Goal: Task Accomplishment & Management: Manage account settings

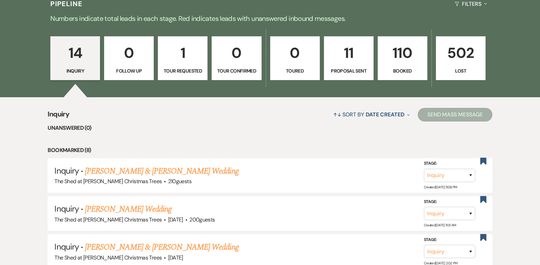
click at [410, 69] on p "Booked" at bounding box center [402, 71] width 41 height 8
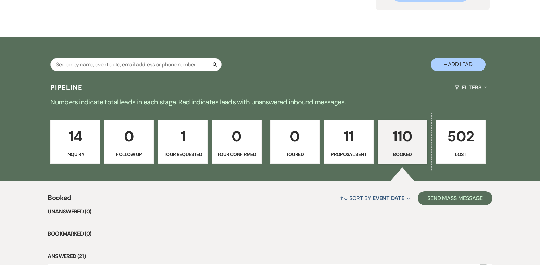
scroll to position [171, 0]
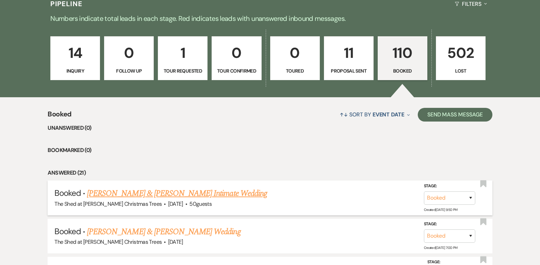
click at [154, 192] on link "[PERSON_NAME] & [PERSON_NAME] Intimate Wedding" at bounding box center [177, 193] width 180 height 12
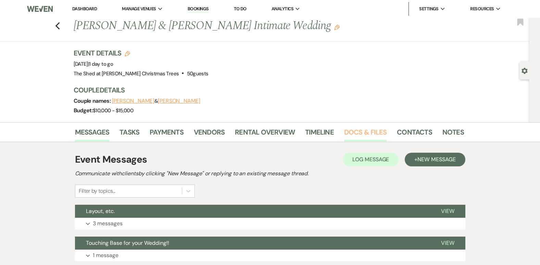
click at [360, 137] on link "Docs & Files" at bounding box center [365, 134] width 42 height 15
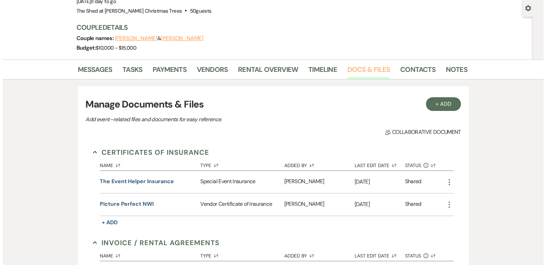
scroll to position [69, 0]
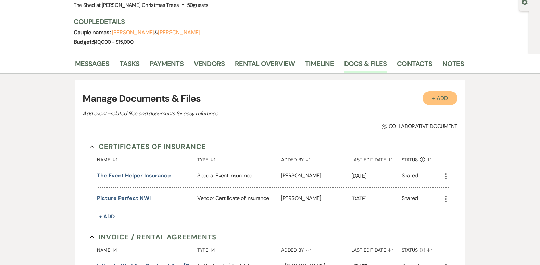
click at [439, 100] on button "+ Add" at bounding box center [440, 99] width 35 height 14
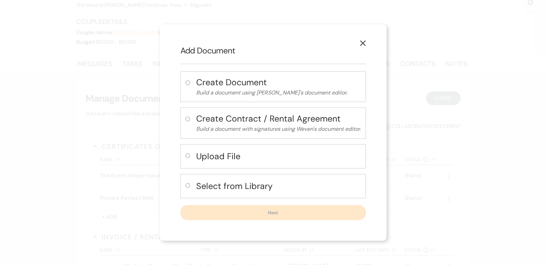
click at [186, 82] on input "radio" at bounding box center [187, 83] width 4 height 4
radio input "true"
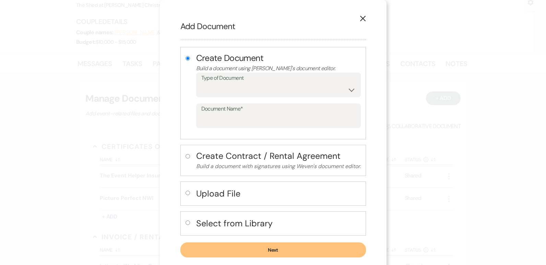
click at [185, 193] on input "radio" at bounding box center [187, 193] width 4 height 4
radio input "true"
radio input "false"
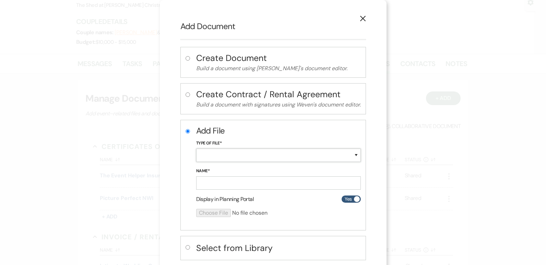
click at [221, 154] on select "Special Event Insurance Vendor Certificate of Insurance Contracts / Rental Agre…" at bounding box center [278, 155] width 165 height 13
select select "38"
click at [196, 149] on select "Special Event Insurance Vendor Certificate of Insurance Contracts / Rental Agre…" at bounding box center [278, 155] width 165 height 13
click at [223, 183] on input "Name*" at bounding box center [278, 183] width 165 height 13
type input "W"
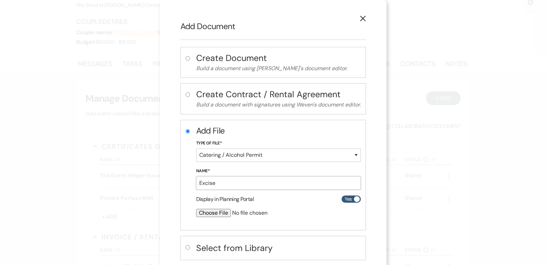
type input "Excise Permit"
click at [211, 214] on input "file" at bounding box center [260, 213] width 128 height 8
type input "C:\fakepath\The Shed - Wedding [PERSON_NAME]- 20250823 - approved.pdf"
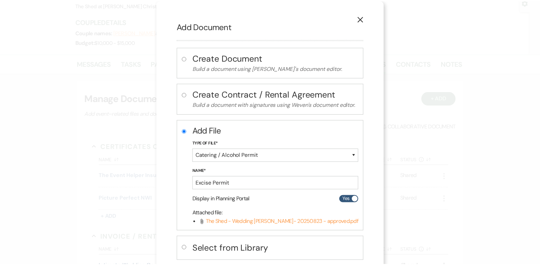
scroll to position [38, 0]
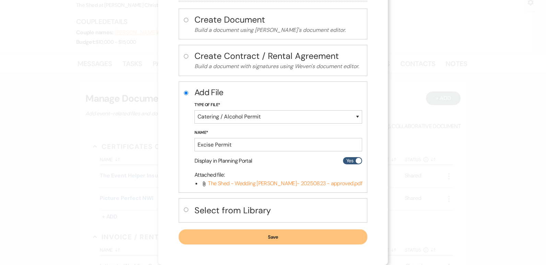
click at [306, 234] on button "Save" at bounding box center [273, 237] width 188 height 15
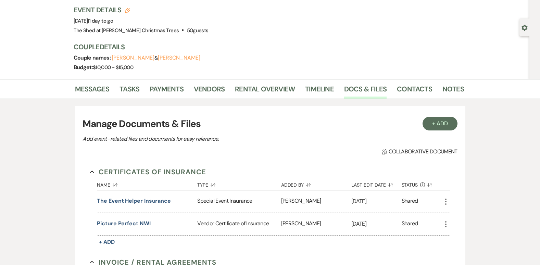
scroll to position [0, 0]
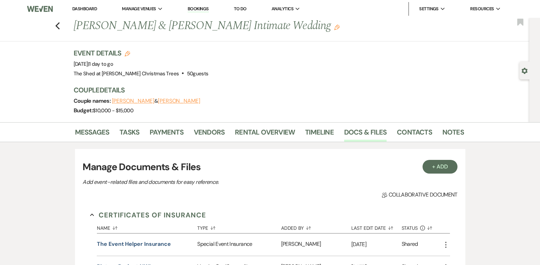
click at [92, 10] on link "Dashboard" at bounding box center [84, 9] width 25 height 6
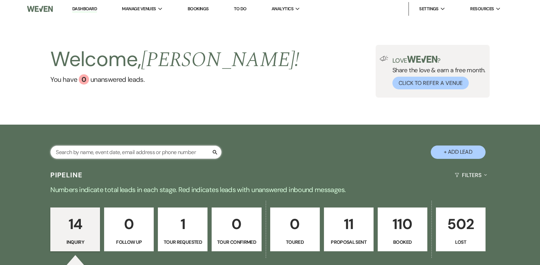
click at [126, 149] on input "text" at bounding box center [135, 152] width 171 height 13
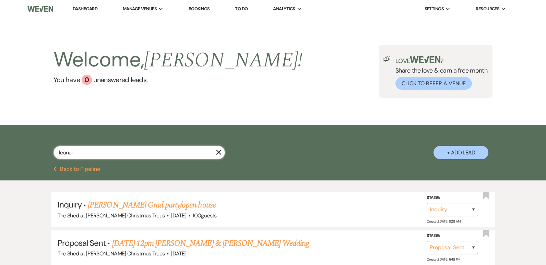
type input "[PERSON_NAME]"
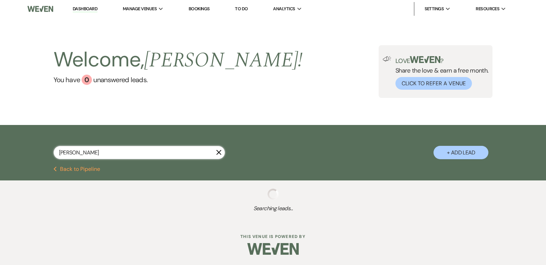
select select "8"
select select "5"
select select "8"
select select "5"
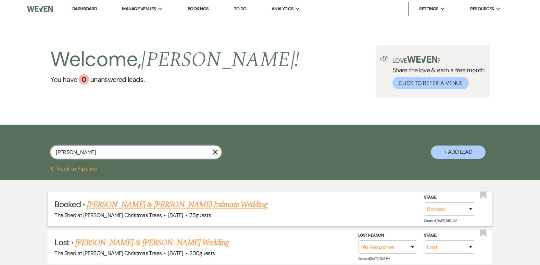
type input "[PERSON_NAME]"
click at [205, 206] on link "[PERSON_NAME] & [PERSON_NAME] Intimate Wedding" at bounding box center [177, 205] width 180 height 12
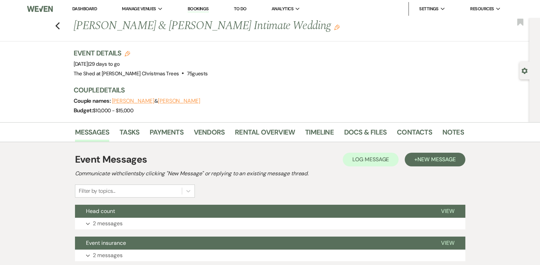
click at [393, 12] on ul "Dashboard Manage Venues Expand The Shed at [PERSON_NAME] Christmas Trees Bookin…" at bounding box center [287, 9] width 454 height 14
click at [355, 132] on link "Docs & Files" at bounding box center [365, 134] width 42 height 15
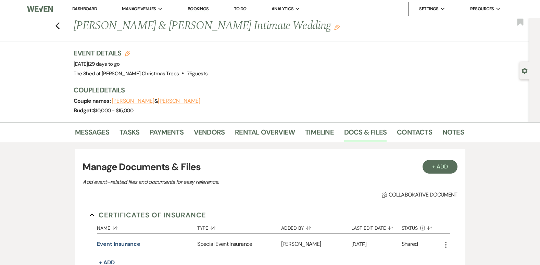
click at [84, 10] on link "Dashboard" at bounding box center [84, 9] width 25 height 6
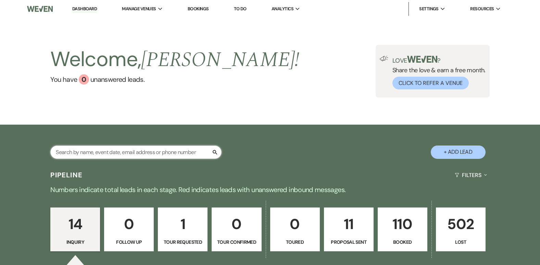
click at [127, 150] on input "text" at bounding box center [135, 152] width 171 height 13
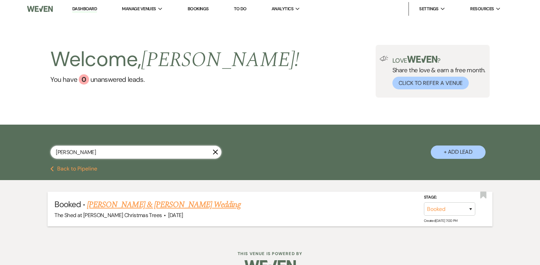
type input "[PERSON_NAME]"
click at [123, 204] on link "[PERSON_NAME] & [PERSON_NAME] Wedding" at bounding box center [164, 205] width 154 height 12
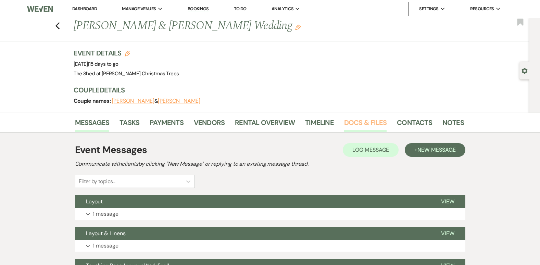
click at [352, 120] on link "Docs & Files" at bounding box center [365, 124] width 42 height 15
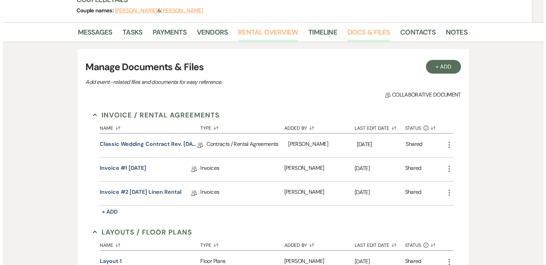
scroll to position [103, 0]
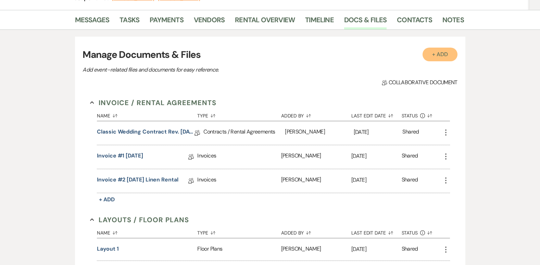
click at [435, 58] on button "+ Add" at bounding box center [440, 55] width 35 height 14
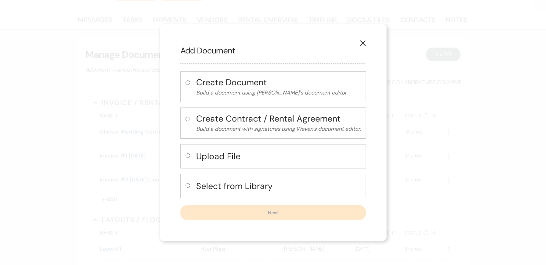
click at [188, 157] on input "radio" at bounding box center [187, 156] width 4 height 4
radio input "true"
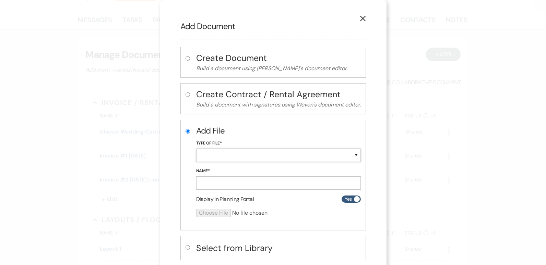
click at [203, 154] on select "Special Event Insurance Vendor Certificate of Insurance Contracts / Rental Agre…" at bounding box center [278, 155] width 165 height 13
select select "18"
click at [196, 149] on select "Special Event Insurance Vendor Certificate of Insurance Contracts / Rental Agre…" at bounding box center [278, 155] width 165 height 13
click at [233, 183] on input "Name*" at bounding box center [278, 183] width 165 height 13
type input "Sweet Salsa Catering Insurance"
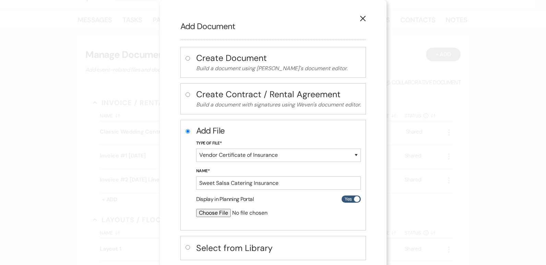
click at [208, 214] on input "file" at bounding box center [260, 213] width 128 height 8
type input "C:\fakepath\Certificate (CG20 26)_PLF194992-F275834.pdf"
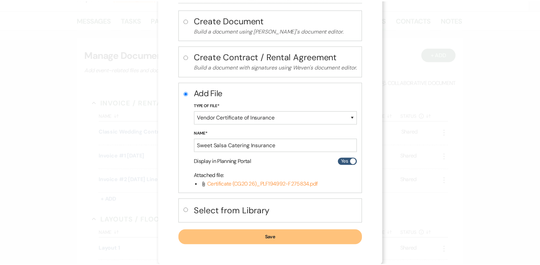
scroll to position [38, 0]
click at [292, 239] on button "Save" at bounding box center [272, 237] width 185 height 15
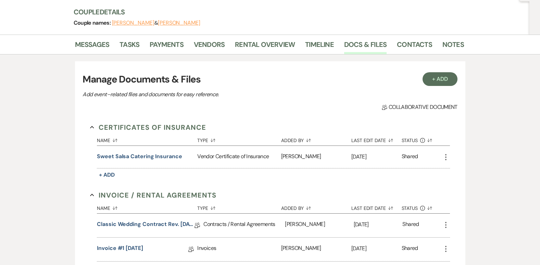
scroll to position [0, 0]
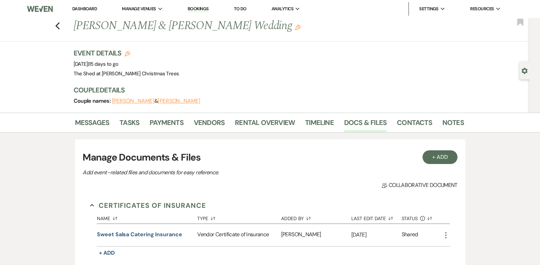
click at [83, 10] on link "Dashboard" at bounding box center [84, 9] width 25 height 6
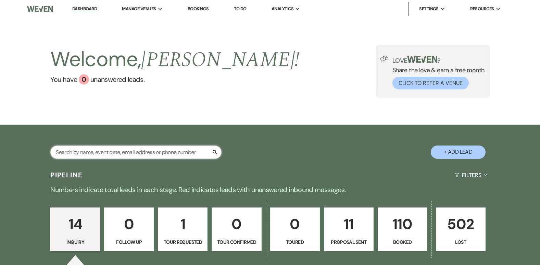
click at [108, 152] on input "text" at bounding box center [135, 152] width 171 height 13
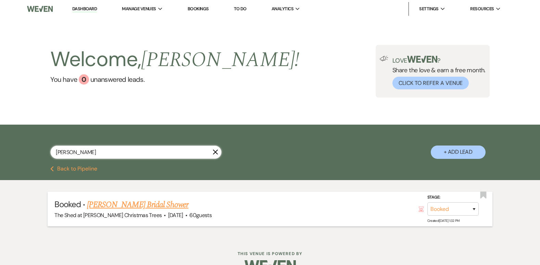
type input "[PERSON_NAME]"
click at [131, 208] on link "[PERSON_NAME] Bridal Shower" at bounding box center [137, 205] width 101 height 12
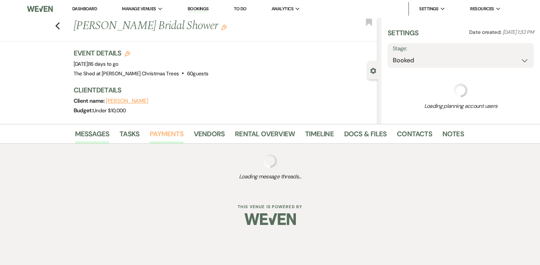
select select "5"
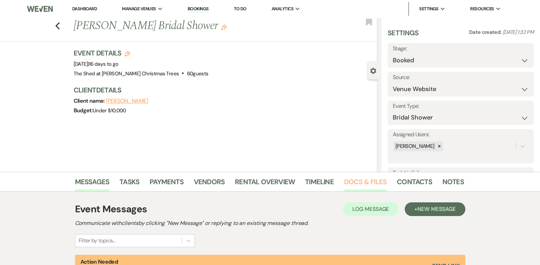
click at [358, 182] on link "Docs & Files" at bounding box center [365, 184] width 42 height 15
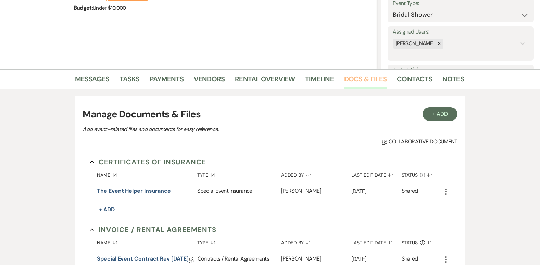
scroll to position [137, 0]
